Goal: Task Accomplishment & Management: Manage account settings

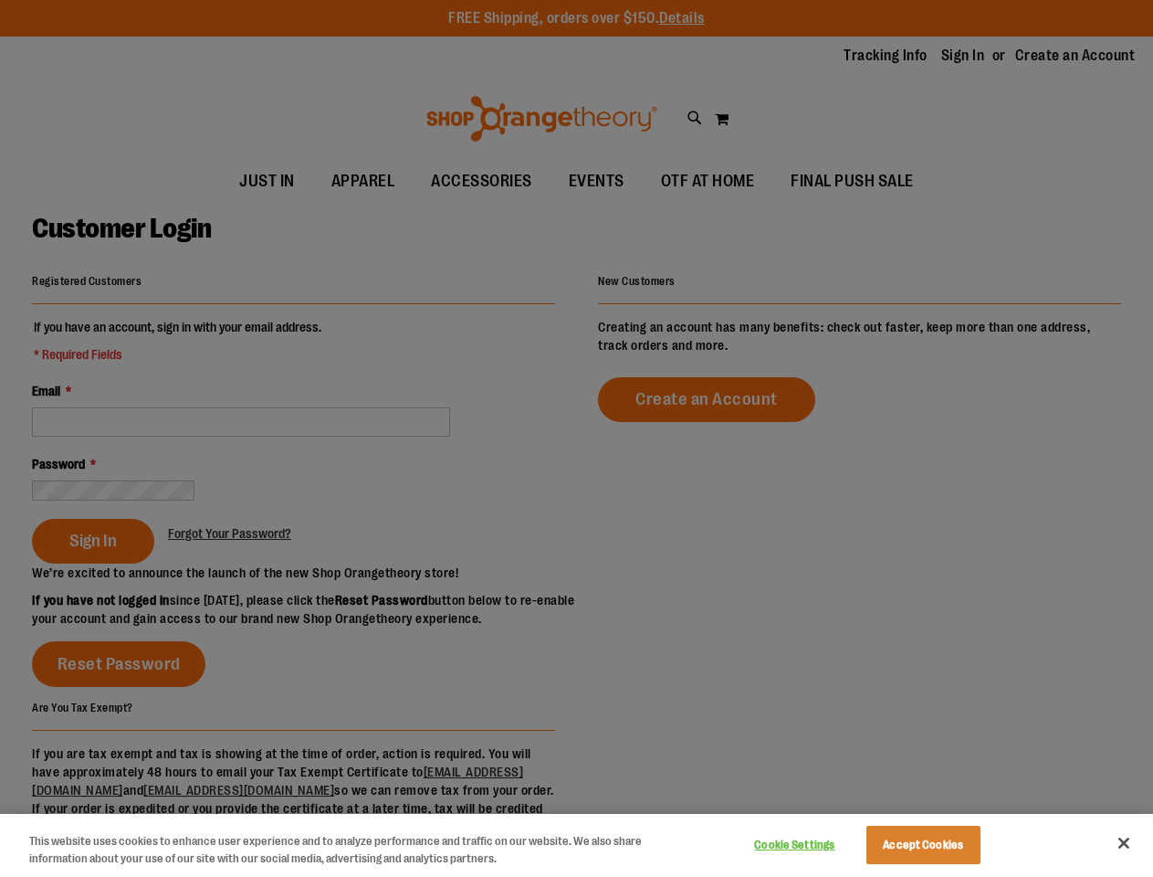
click at [576, 438] on div at bounding box center [576, 438] width 1153 height 877
click at [817, 843] on button "Cookie Settings" at bounding box center [795, 845] width 114 height 37
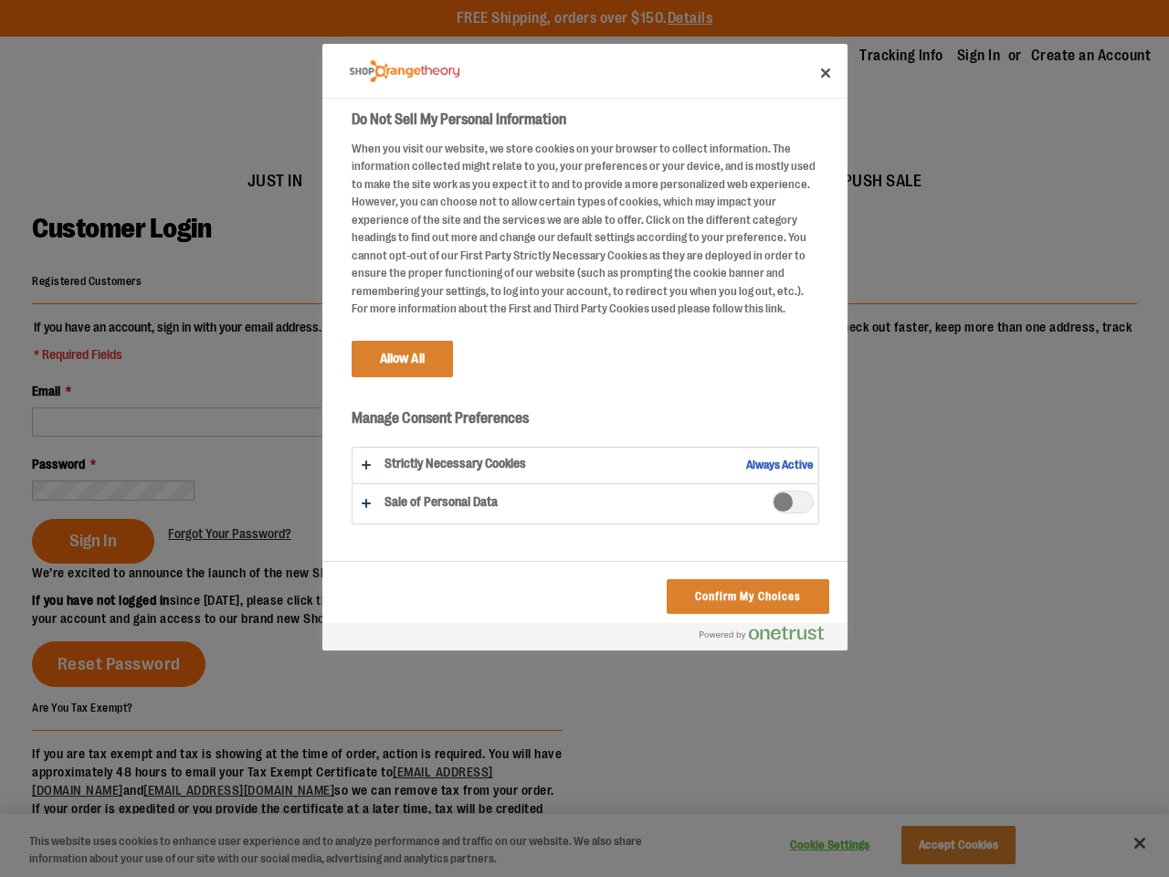
click at [946, 843] on div at bounding box center [584, 438] width 1169 height 877
click at [1124, 843] on div at bounding box center [584, 438] width 1169 height 877
